Goal: Task Accomplishment & Management: Use online tool/utility

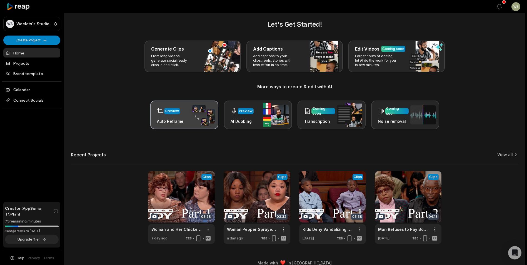
scroll to position [12, 0]
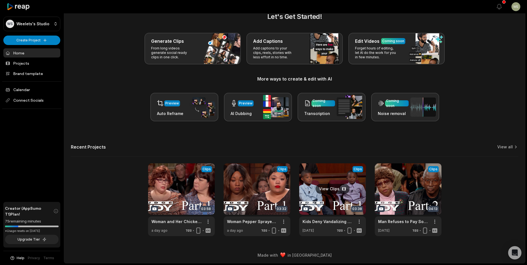
click at [346, 183] on link at bounding box center [332, 199] width 67 height 73
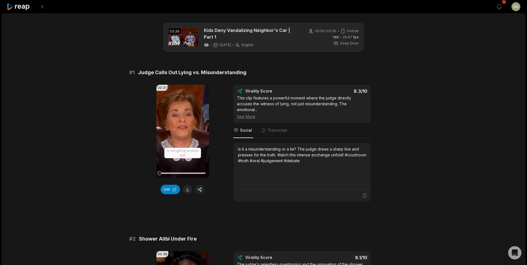
scroll to position [111, 0]
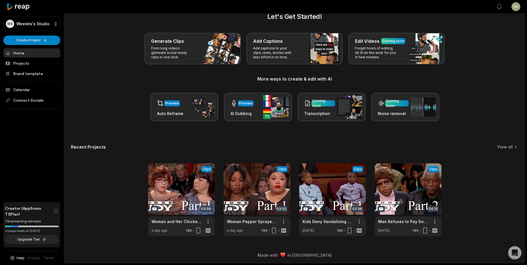
scroll to position [12, 0]
click at [243, 194] on link at bounding box center [257, 199] width 67 height 73
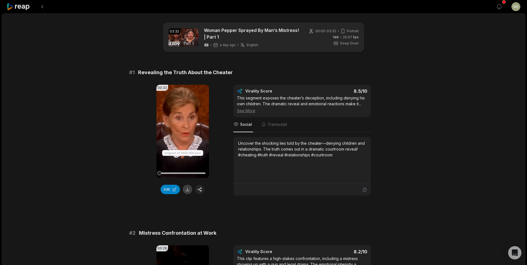
click at [189, 187] on button at bounding box center [187, 189] width 9 height 9
click at [189, 187] on div "Edit" at bounding box center [183, 189] width 53 height 9
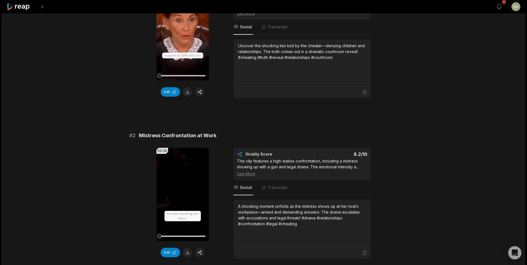
scroll to position [111, 0]
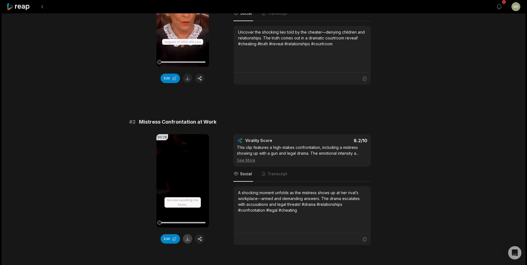
click at [187, 242] on button at bounding box center [187, 238] width 9 height 9
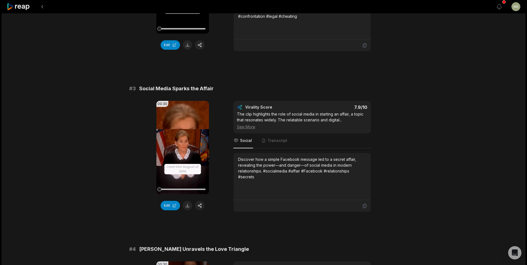
scroll to position [306, 0]
drag, startPoint x: 187, startPoint y: 207, endPoint x: 192, endPoint y: 199, distance: 9.1
click at [187, 207] on button at bounding box center [187, 204] width 9 height 9
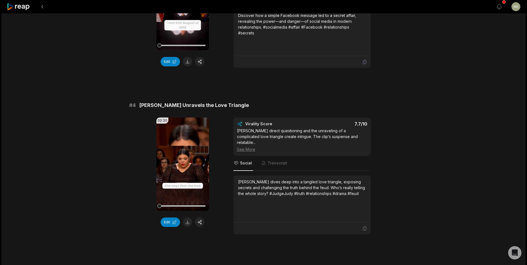
scroll to position [473, 0]
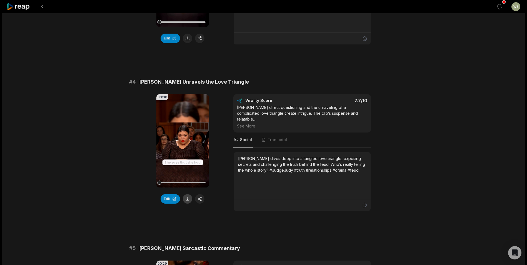
click at [189, 199] on button at bounding box center [187, 198] width 9 height 9
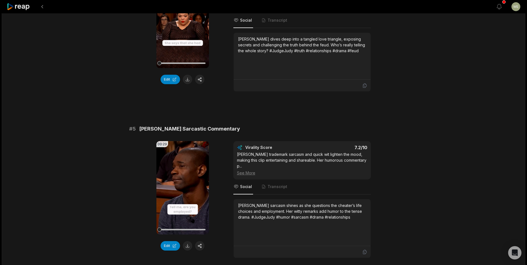
scroll to position [640, 0]
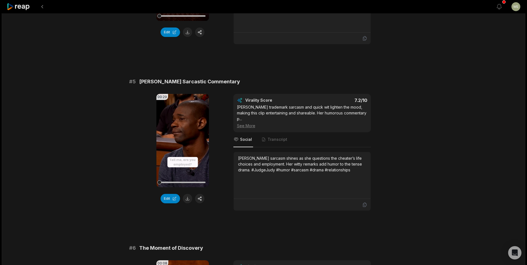
click at [190, 195] on button at bounding box center [187, 198] width 9 height 9
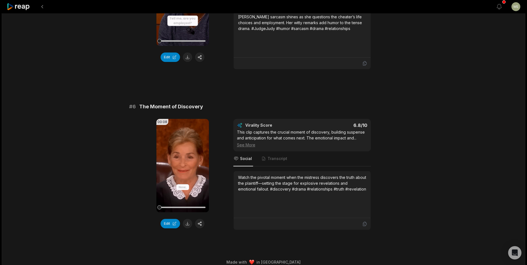
scroll to position [782, 0]
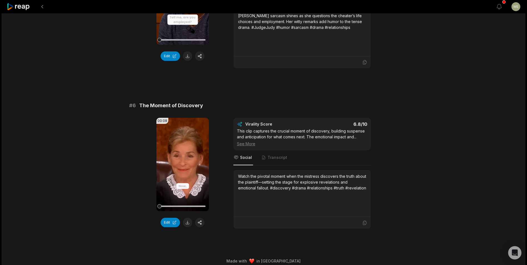
click at [187, 218] on button at bounding box center [187, 222] width 9 height 9
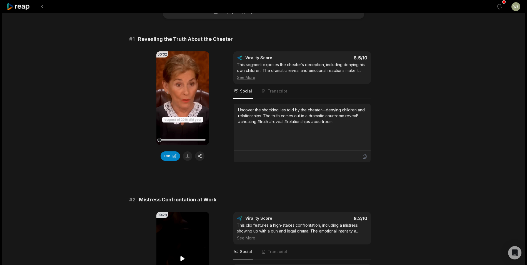
scroll to position [0, 0]
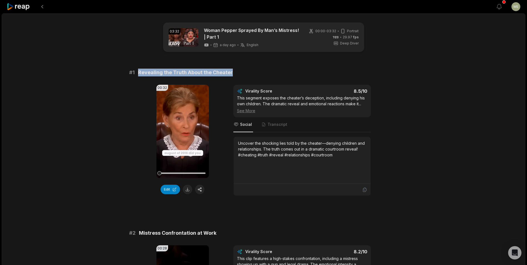
drag, startPoint x: 138, startPoint y: 71, endPoint x: 233, endPoint y: 74, distance: 95.1
click at [233, 74] on div "# 1 Revealing the Truth About the Cheater" at bounding box center [263, 73] width 269 height 8
drag, startPoint x: 233, startPoint y: 74, endPoint x: 190, endPoint y: 72, distance: 43.1
copy span "Revealing the Truth About the Cheater"
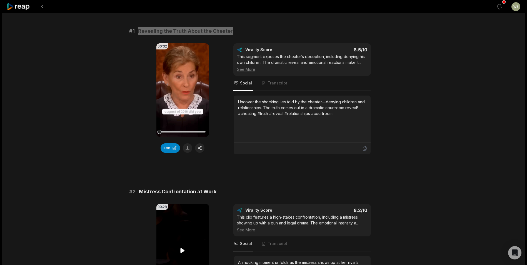
scroll to position [83, 0]
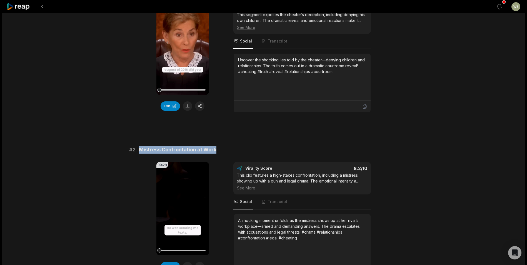
drag, startPoint x: 140, startPoint y: 148, endPoint x: 219, endPoint y: 149, distance: 79.5
click at [219, 149] on div "# 2 Mistress Confrontation at Work" at bounding box center [263, 150] width 269 height 8
drag, startPoint x: 219, startPoint y: 149, endPoint x: 200, endPoint y: 151, distance: 19.3
copy span "Mistress Confrontation at Work"
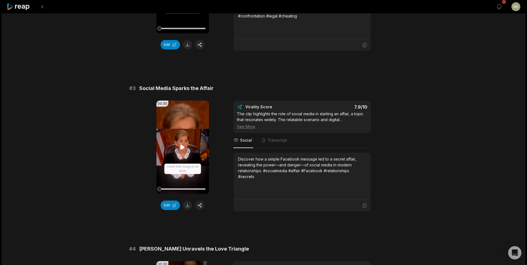
scroll to position [306, 0]
drag, startPoint x: 179, startPoint y: 90, endPoint x: 228, endPoint y: 93, distance: 49.6
click at [228, 93] on div "# 3 Social Media Sparks the Affair 00:30 Your browser does not support mp4 form…" at bounding box center [263, 147] width 269 height 127
drag, startPoint x: 228, startPoint y: 93, endPoint x: 195, endPoint y: 90, distance: 33.3
copy div "Social Media Sparks the Affair 00:30 Your browser does not support mp4 format. …"
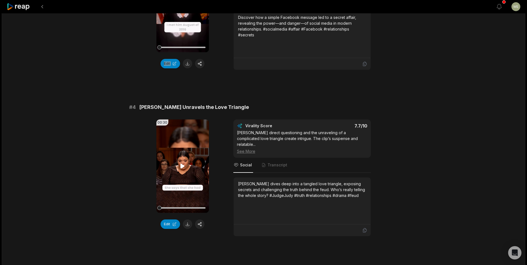
scroll to position [473, 0]
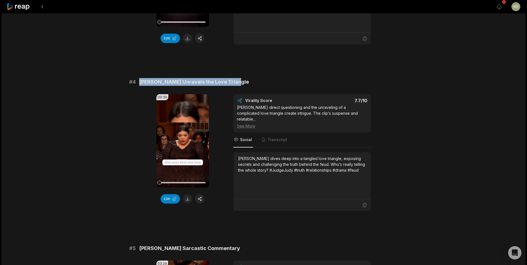
drag, startPoint x: 138, startPoint y: 83, endPoint x: 257, endPoint y: 84, distance: 118.7
click at [257, 84] on div "# 4 [PERSON_NAME] Unravels the Love Triangle" at bounding box center [263, 82] width 269 height 8
drag, startPoint x: 257, startPoint y: 84, endPoint x: 211, endPoint y: 83, distance: 45.9
copy span "[PERSON_NAME] Unravels the Love Triangle"
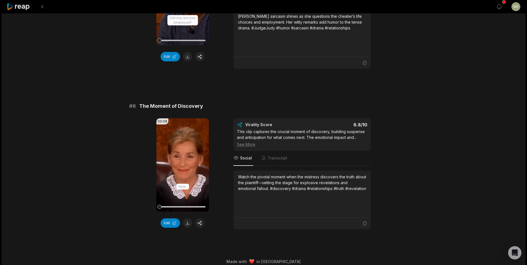
scroll to position [782, 0]
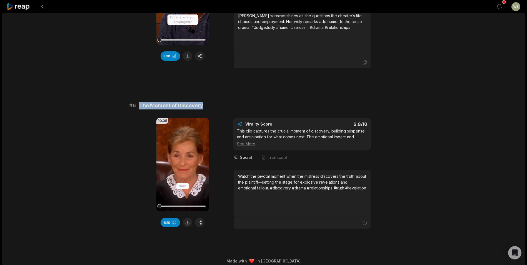
drag, startPoint x: 138, startPoint y: 100, endPoint x: 212, endPoint y: 101, distance: 74.5
click at [212, 102] on div "# 6 The Moment of Discovery" at bounding box center [263, 106] width 269 height 8
drag, startPoint x: 212, startPoint y: 101, endPoint x: 180, endPoint y: 98, distance: 32.1
copy span "The Moment of Discovery"
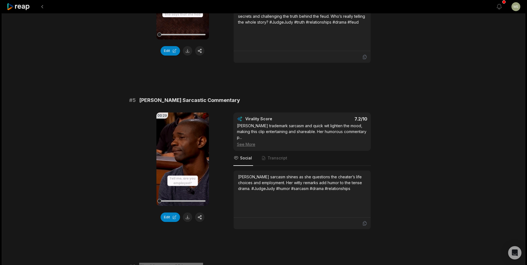
scroll to position [615, 0]
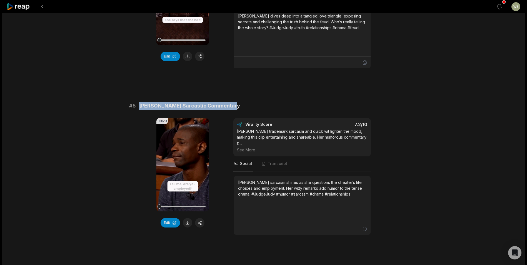
drag, startPoint x: 139, startPoint y: 99, endPoint x: 239, endPoint y: 99, distance: 99.8
click at [239, 102] on div "# 5 [PERSON_NAME] Sarcastic Commentary" at bounding box center [263, 106] width 269 height 8
copy span "[PERSON_NAME] Sarcastic Commentary"
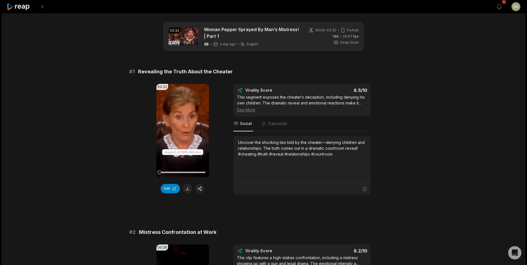
scroll to position [0, 0]
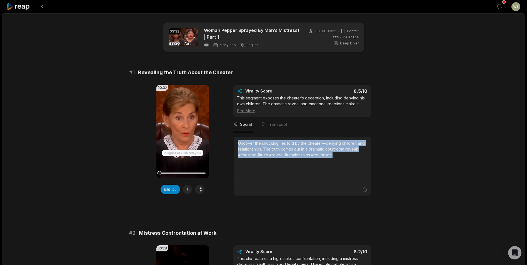
drag, startPoint x: 238, startPoint y: 140, endPoint x: 337, endPoint y: 157, distance: 100.4
click at [337, 157] on div "Uncover the shocking lies told by the cheater—denying children and relationship…" at bounding box center [302, 160] width 137 height 47
drag, startPoint x: 337, startPoint y: 157, endPoint x: 303, endPoint y: 152, distance: 34.3
copy div "Uncover the shocking lies told by the cheater—denying children and relationship…"
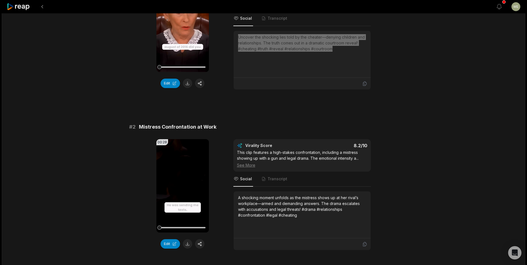
scroll to position [139, 0]
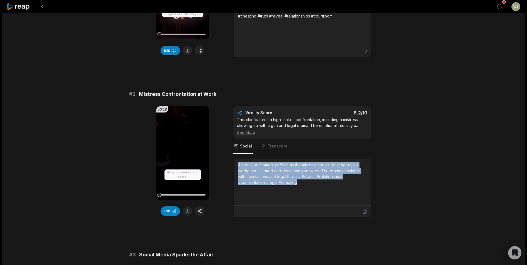
drag, startPoint x: 238, startPoint y: 165, endPoint x: 309, endPoint y: 184, distance: 74.1
click at [309, 184] on div "A shocking moment unfolds as the mistress shows up at her rival’s workplace—arm…" at bounding box center [302, 182] width 137 height 47
drag, startPoint x: 309, startPoint y: 184, endPoint x: 262, endPoint y: 173, distance: 48.4
copy div "A shocking moment unfolds as the mistress shows up at her rival’s workplace—arm…"
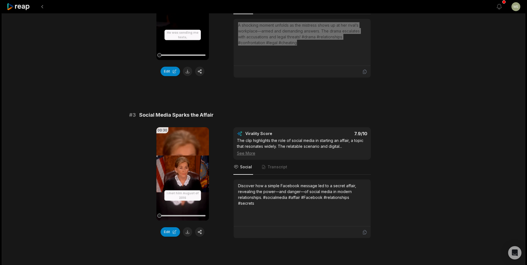
scroll to position [334, 0]
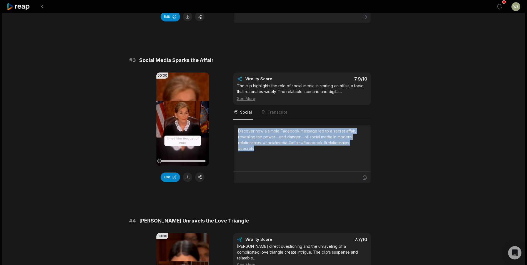
drag, startPoint x: 238, startPoint y: 132, endPoint x: 263, endPoint y: 150, distance: 31.2
click at [263, 150] on div "Discover how a simple Facebook message led to a secret affair, revealing the po…" at bounding box center [302, 139] width 128 height 23
drag, startPoint x: 263, startPoint y: 150, endPoint x: 248, endPoint y: 143, distance: 17.2
copy div "Discover how a simple Facebook message led to a secret affair, revealing the po…"
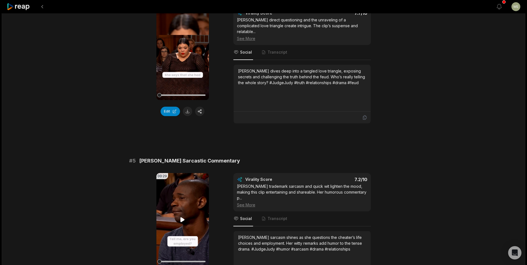
scroll to position [528, 0]
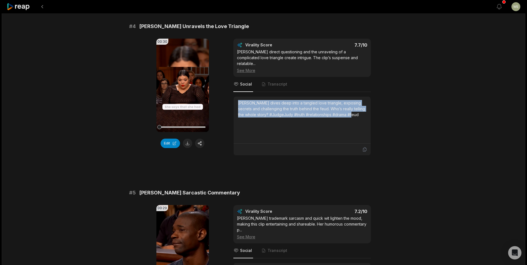
drag, startPoint x: 237, startPoint y: 98, endPoint x: 358, endPoint y: 112, distance: 122.1
click at [358, 112] on div "[PERSON_NAME] dives deep into a tangled love triangle, exposing secrets and cha…" at bounding box center [302, 120] width 137 height 47
drag, startPoint x: 358, startPoint y: 112, endPoint x: 313, endPoint y: 104, distance: 45.4
copy div "[PERSON_NAME] dives deep into a tangled love triangle, exposing secrets and cha…"
click at [24, 7] on icon at bounding box center [19, 7] width 24 height 8
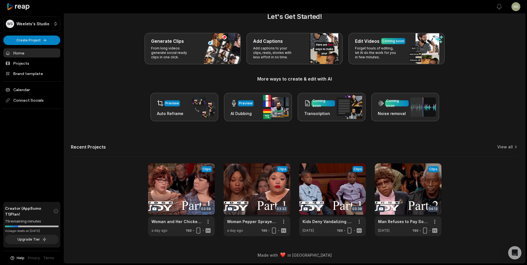
scroll to position [12, 0]
click at [24, 63] on link "Projects" at bounding box center [31, 63] width 57 height 9
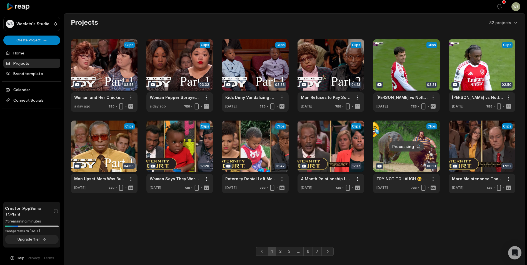
click at [34, 41] on html "WS Weelets's Studio Create Project Home Projects Brand template Calendar Connec…" at bounding box center [263, 132] width 527 height 265
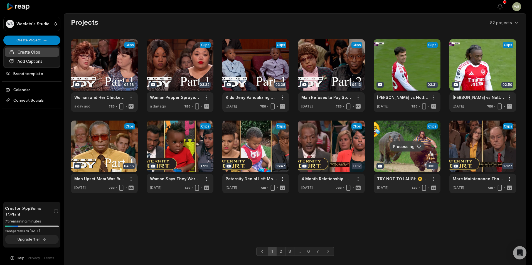
click at [37, 52] on link "Create Clips" at bounding box center [32, 52] width 54 height 9
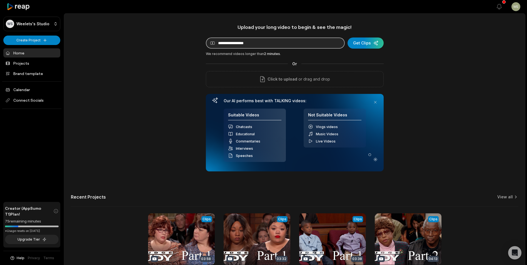
click at [318, 45] on input at bounding box center [275, 43] width 139 height 11
paste input "**********"
type input "**********"
click at [366, 43] on div "submit" at bounding box center [366, 43] width 36 height 11
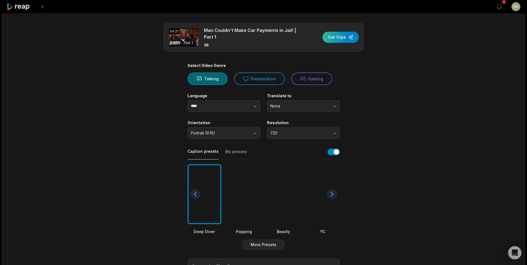
click at [340, 38] on div "button" at bounding box center [341, 37] width 36 height 11
